Goal: Information Seeking & Learning: Check status

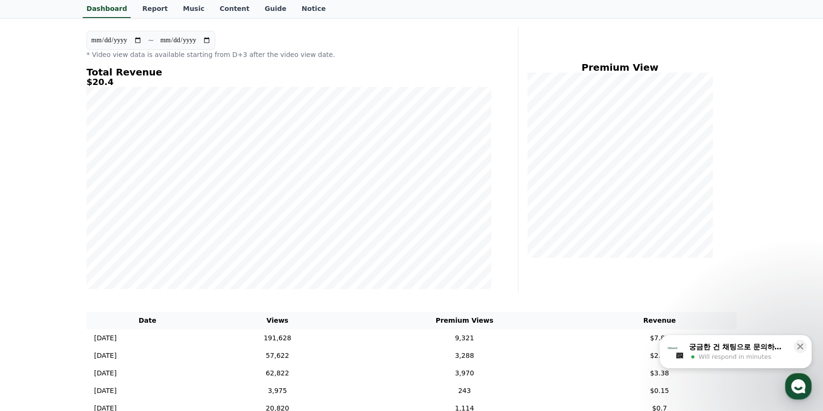
scroll to position [259, 0]
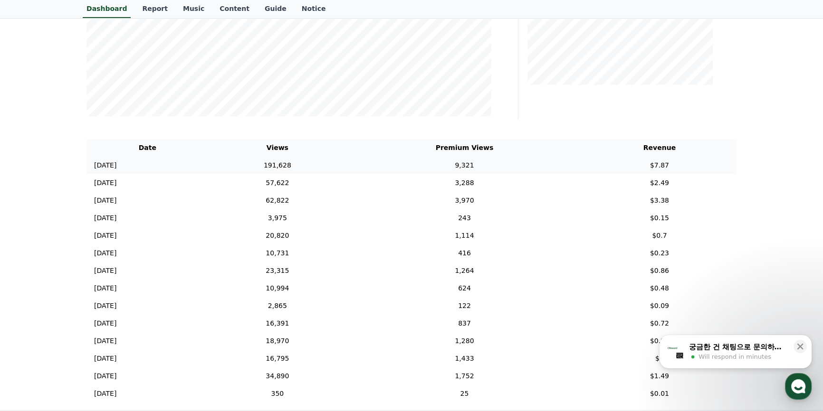
click at [317, 163] on td "191,628" at bounding box center [278, 166] width 138 height 18
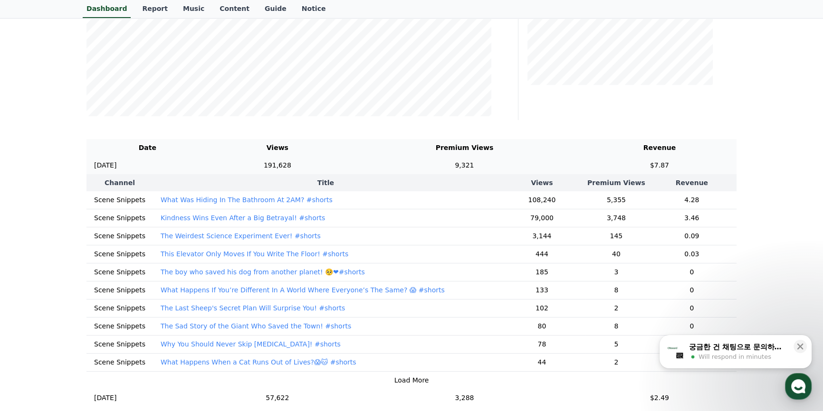
click at [428, 164] on td "9,321" at bounding box center [464, 166] width 236 height 18
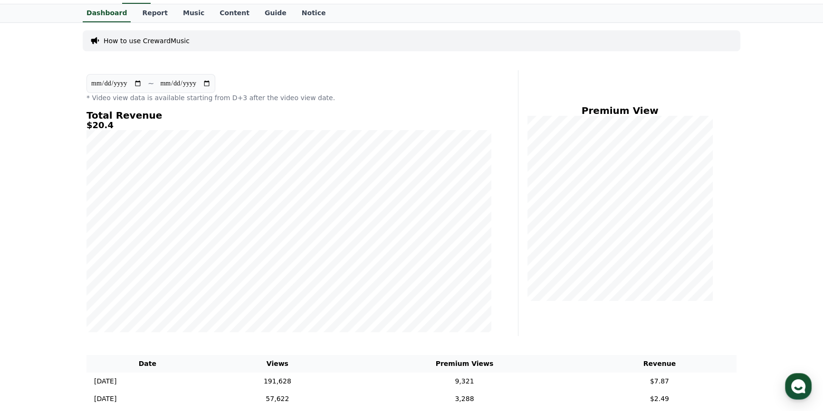
scroll to position [375, 0]
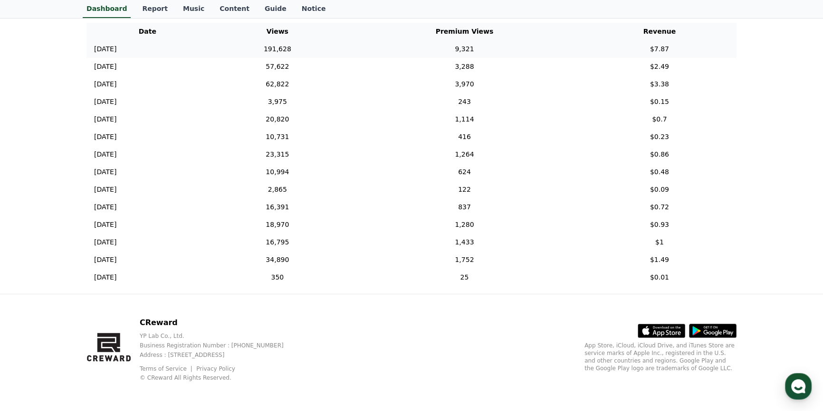
click at [309, 48] on td "191,628" at bounding box center [278, 49] width 138 height 18
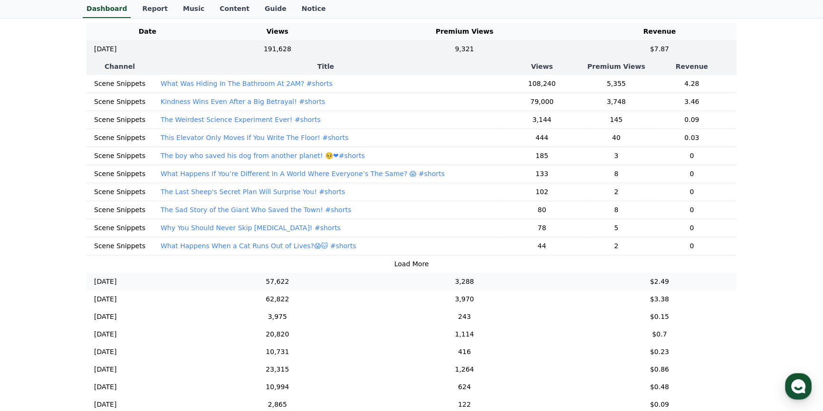
click at [300, 285] on td "57,622" at bounding box center [278, 282] width 138 height 18
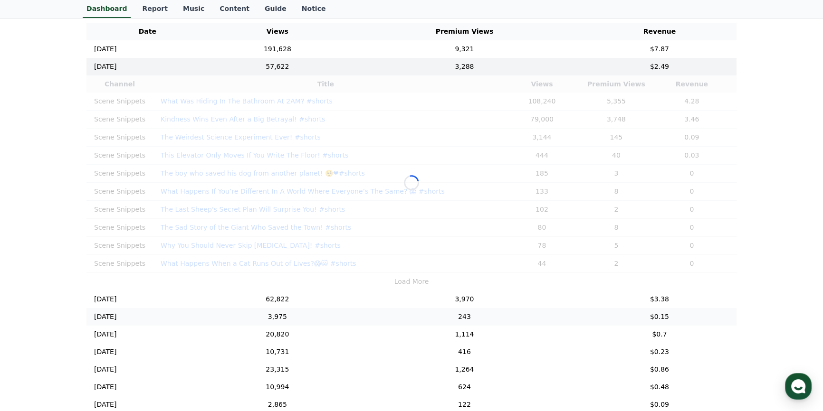
scroll to position [57, 0]
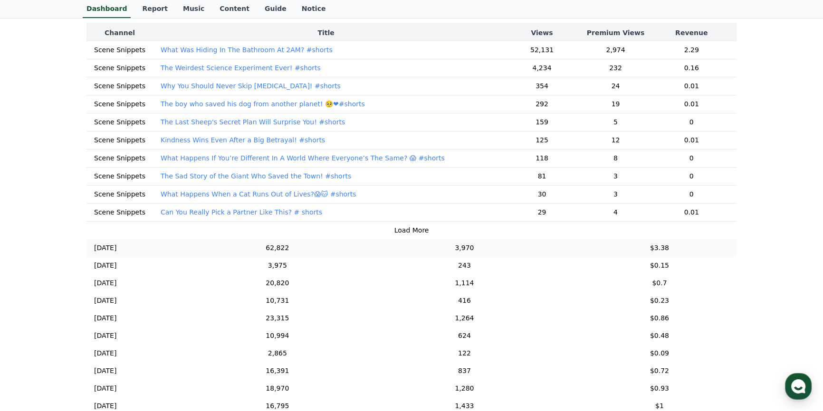
click at [289, 245] on td "62,822" at bounding box center [278, 248] width 138 height 18
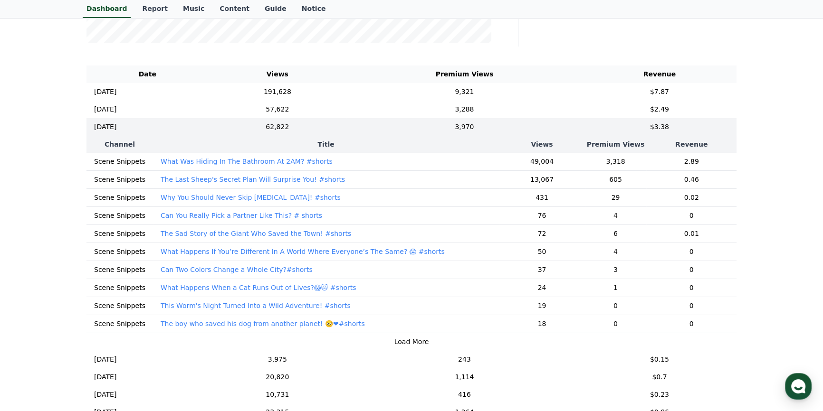
scroll to position [246, 0]
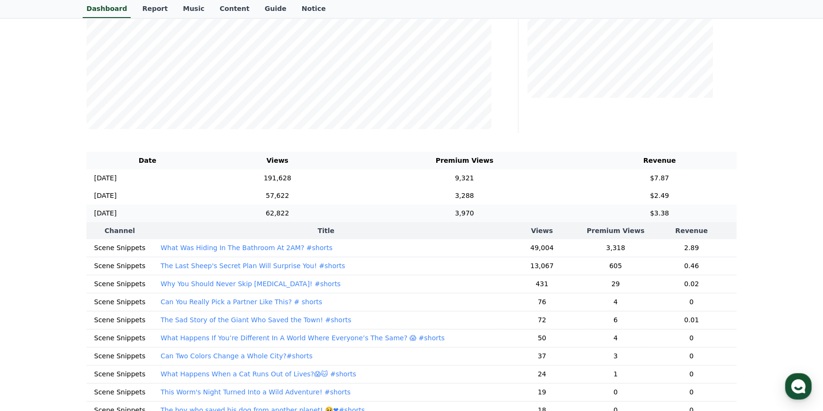
click at [460, 210] on td "3,970" at bounding box center [464, 214] width 236 height 18
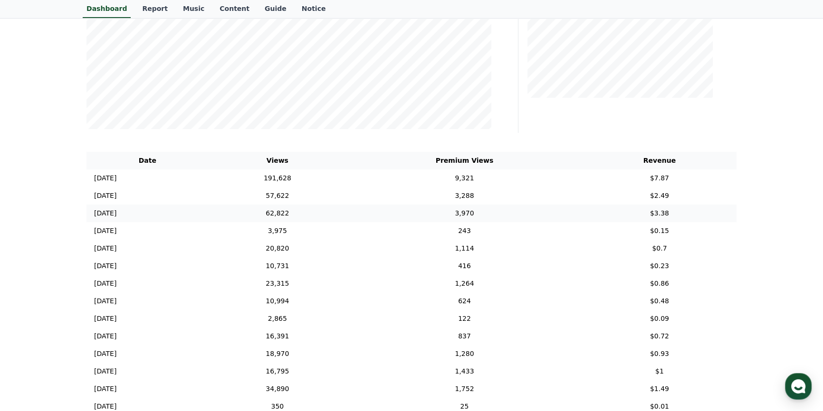
click at [324, 213] on td "62,822" at bounding box center [278, 214] width 138 height 18
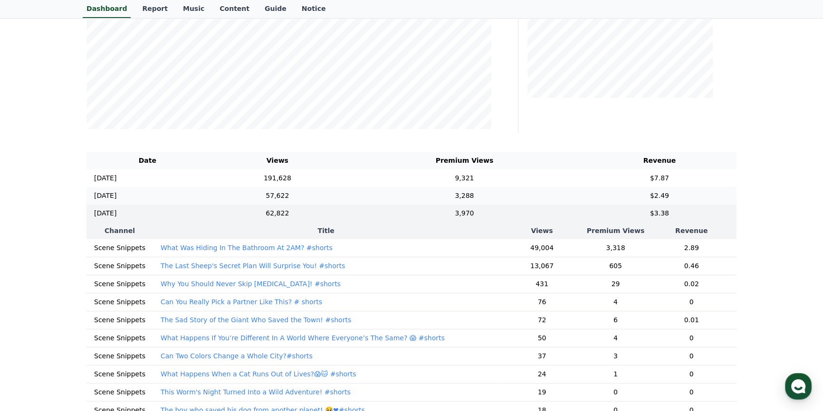
click at [311, 194] on td "57,622" at bounding box center [278, 196] width 138 height 18
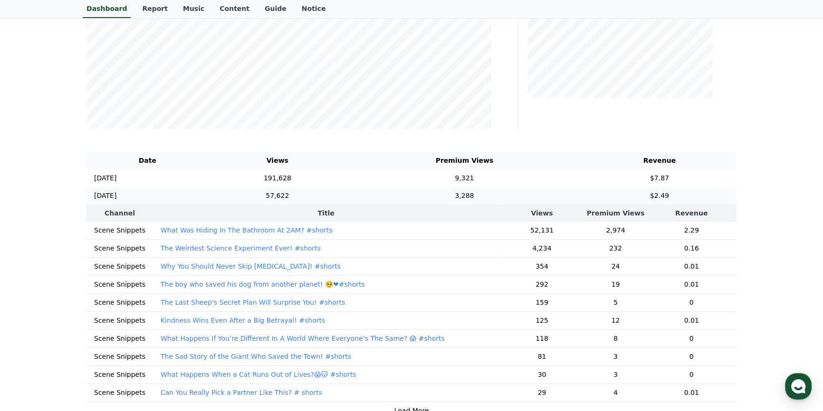
click at [296, 196] on td "57,622" at bounding box center [278, 196] width 138 height 18
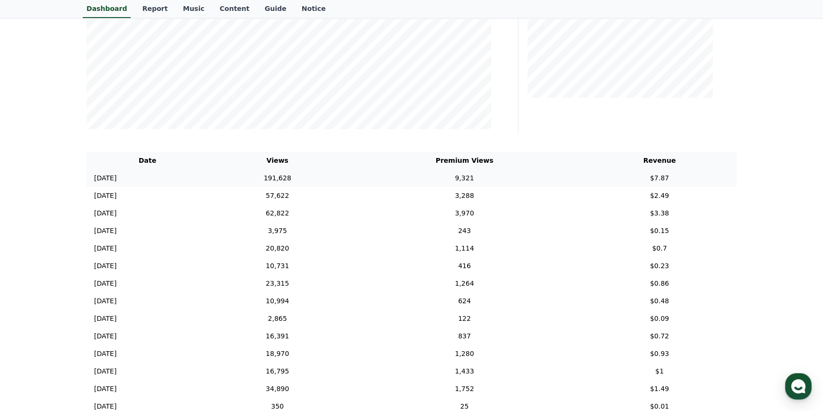
click at [313, 175] on td "191,628" at bounding box center [278, 179] width 138 height 18
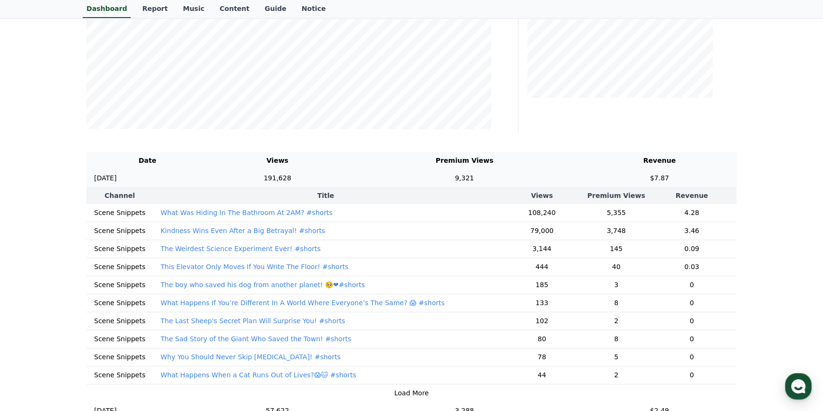
click at [170, 176] on td "[DATE] 08/27" at bounding box center [147, 179] width 122 height 18
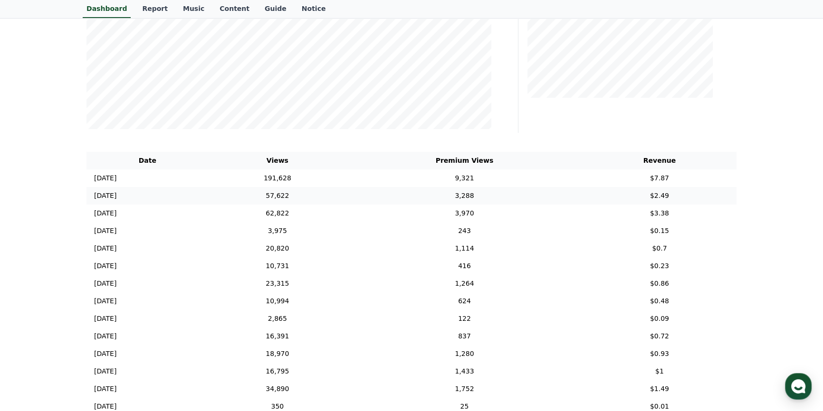
click at [150, 192] on td "[DATE] 08/26" at bounding box center [147, 196] width 122 height 18
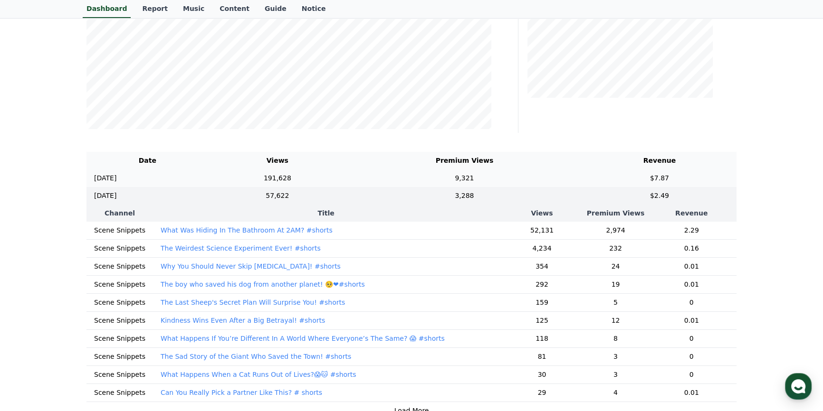
click at [209, 183] on td "[DATE] 08/27" at bounding box center [147, 179] width 122 height 18
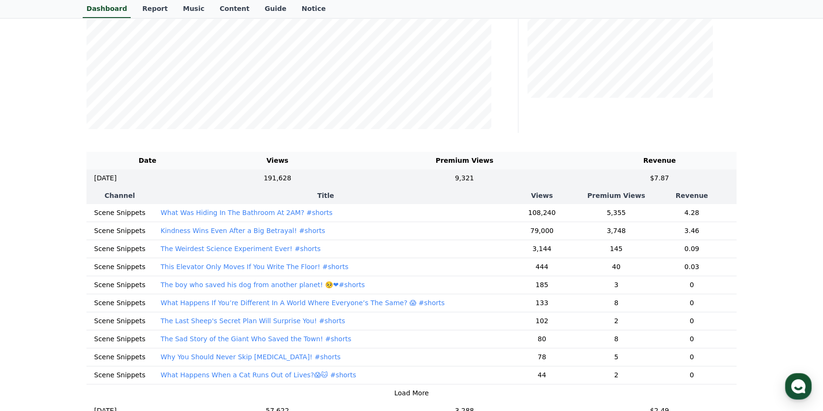
click at [160, 188] on th "Title" at bounding box center [325, 195] width 345 height 17
click at [335, 195] on th "Title" at bounding box center [325, 195] width 345 height 17
click at [560, 196] on th "Views" at bounding box center [541, 195] width 87 height 17
click at [603, 200] on th "Premium Views" at bounding box center [616, 195] width 62 height 17
click at [687, 199] on th "Revenue" at bounding box center [691, 195] width 89 height 17
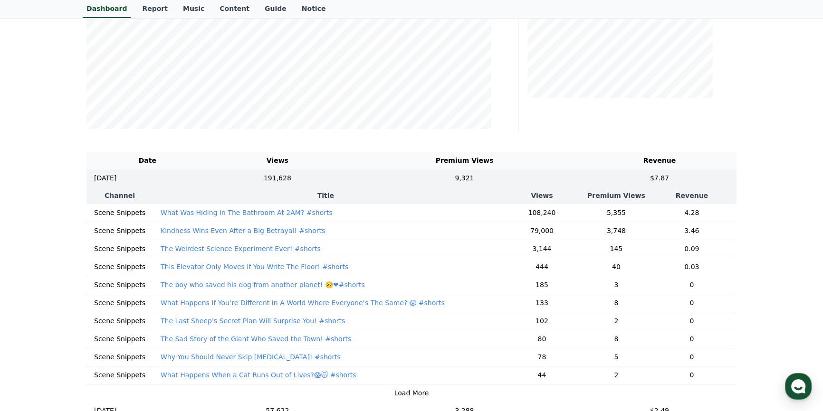
click at [188, 189] on th "Title" at bounding box center [325, 195] width 345 height 17
click at [140, 191] on th "Channel" at bounding box center [119, 195] width 67 height 17
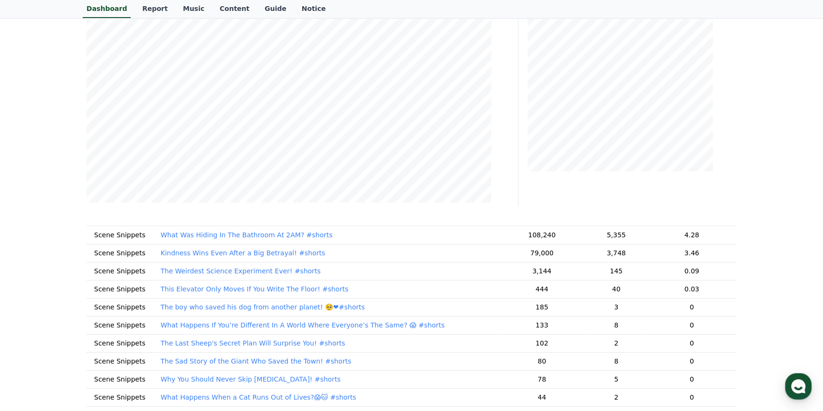
scroll to position [0, 0]
